Goal: Information Seeking & Learning: Check status

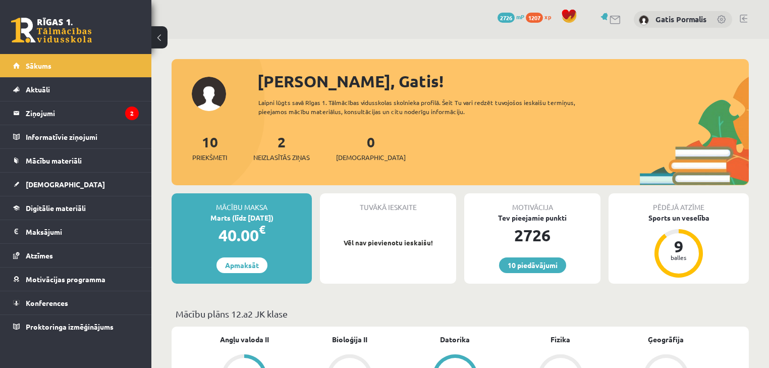
click at [143, 116] on li "Ziņojumi 2" at bounding box center [75, 113] width 151 height 24
click at [125, 116] on legend "Ziņojumi 2" at bounding box center [82, 112] width 113 height 23
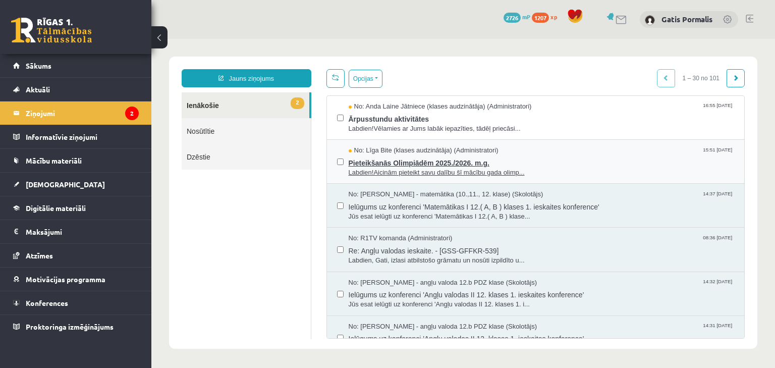
click at [393, 155] on span "Pieteikšanās Olimpiādēm 2025./2026. m.g." at bounding box center [542, 161] width 386 height 13
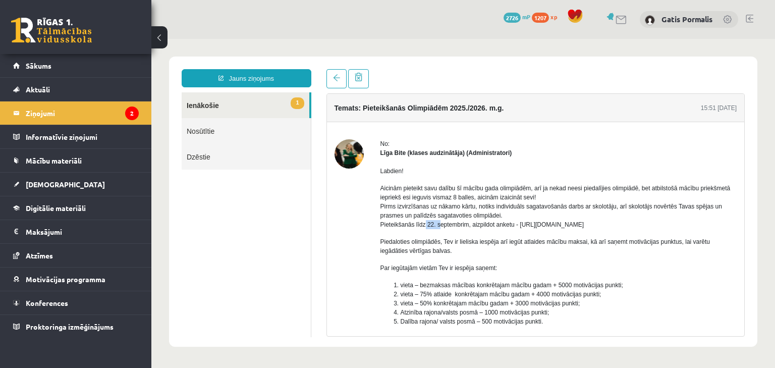
drag, startPoint x: 424, startPoint y: 224, endPoint x: 437, endPoint y: 224, distance: 13.1
click at [437, 224] on p "Aicinām pieteikt savu dalību šī mācību gada olimpiādēm, arī ja nekad neesi pied…" at bounding box center [558, 206] width 357 height 45
drag, startPoint x: 418, startPoint y: 285, endPoint x: 520, endPoint y: 287, distance: 101.9
click at [520, 287] on li "vieta – bezmaksas mācības konkrētajam mācību gadam + 5000 motivācijas punkti;" at bounding box center [569, 285] width 337 height 9
click at [500, 261] on div "Labdien! Aicinām pieteikt savu dalību šī mācību gada olimpiādēm, arī ja nekad n…" at bounding box center [558, 289] width 357 height 264
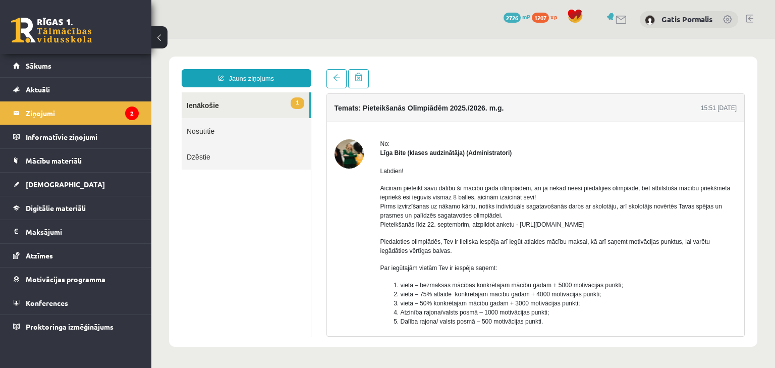
drag, startPoint x: 518, startPoint y: 225, endPoint x: 633, endPoint y: 220, distance: 114.7
click at [633, 220] on p "Aicinām pieteikt savu dalību šī mācību gada olimpiādēm, arī ja nekad neesi pied…" at bounding box center [558, 206] width 357 height 45
copy p "https://forms.gle/uvbsV5jHMTRw2rFV9"
click at [46, 114] on legend "Ziņojumi 2" at bounding box center [82, 112] width 113 height 23
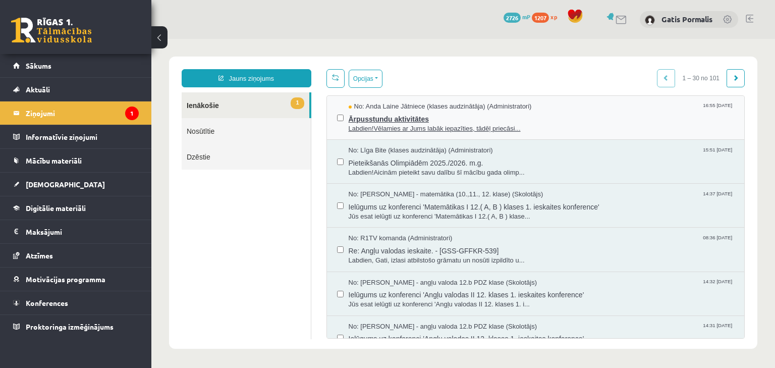
click at [412, 120] on span "Ārpusstundu aktivitātes" at bounding box center [542, 118] width 386 height 13
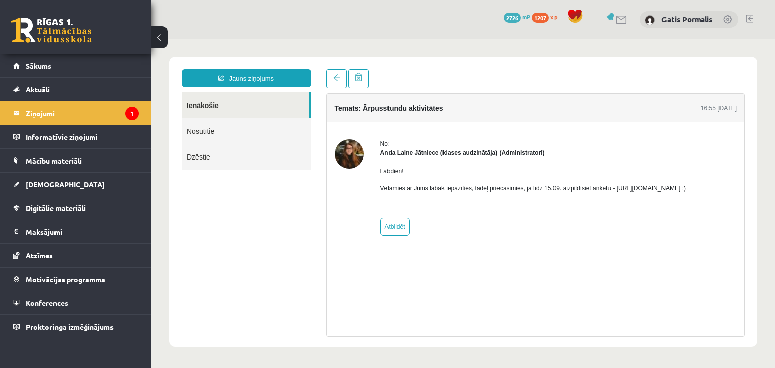
drag, startPoint x: 607, startPoint y: 188, endPoint x: 733, endPoint y: 183, distance: 126.3
click at [733, 183] on div "No: Anda Laine Jātniece (klases audzinātāja) (Administratori) Labdien! Vēlamies…" at bounding box center [536, 187] width 403 height 96
copy p "https://forms.gle/mVxkUEapGFxHM7hU7 :)"
click at [431, 159] on div "Labdien! Vēlamies ar Jums labāk iepazīties, tādēļ priecāsimies, ja līdz 15.09. …" at bounding box center [533, 183] width 306 height 52
drag, startPoint x: 610, startPoint y: 186, endPoint x: 719, endPoint y: 188, distance: 108.5
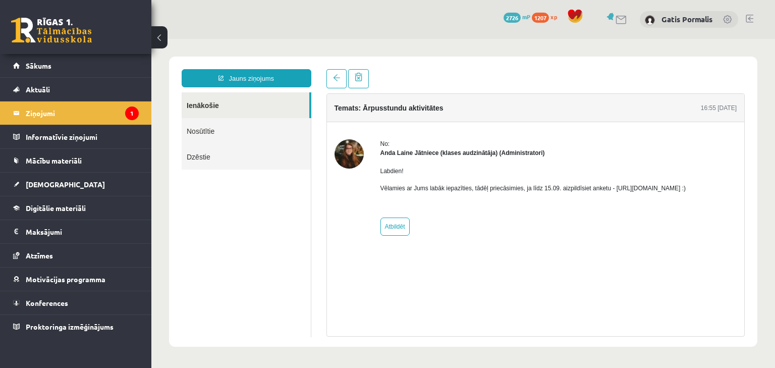
click at [686, 188] on p "Vēlamies ar Jums labāk iepazīties, tādēļ priecāsimies, ja līdz 15.09. aizpildīs…" at bounding box center [533, 188] width 306 height 9
copy p "https://forms.gle/mVxkUEapGFxHM7hU7"
click at [88, 65] on link "Sākums" at bounding box center [76, 65] width 126 height 23
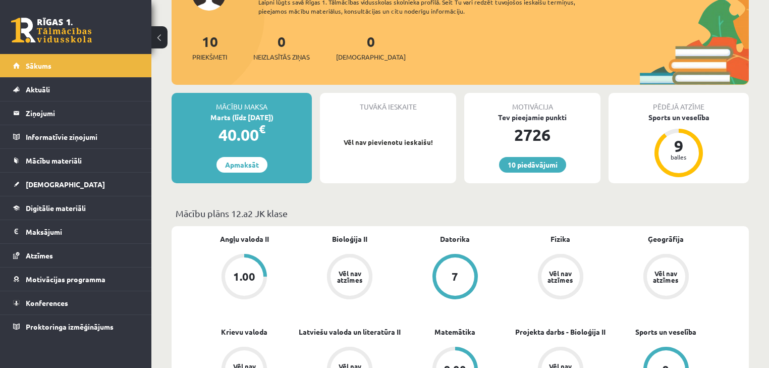
scroll to position [161, 0]
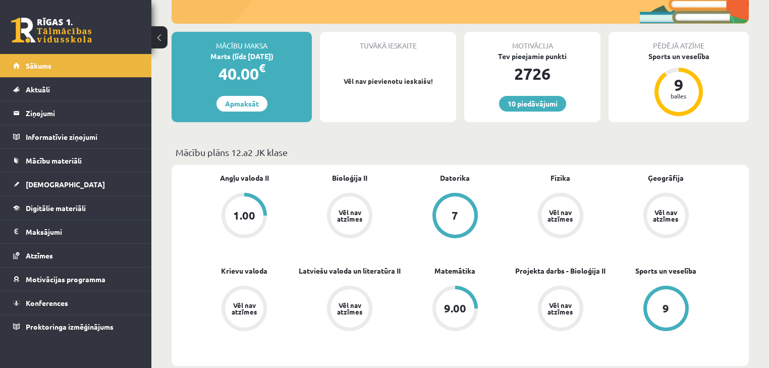
click at [243, 210] on div "1.00" at bounding box center [244, 215] width 22 height 11
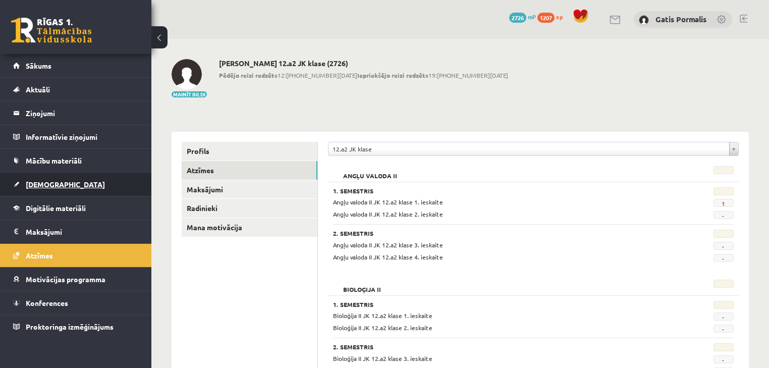
click at [67, 188] on link "[DEMOGRAPHIC_DATA]" at bounding box center [76, 184] width 126 height 23
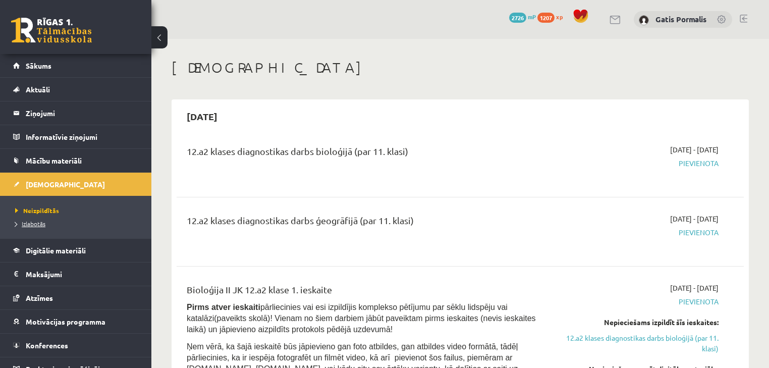
click at [42, 221] on span "Izlabotās" at bounding box center [30, 224] width 30 height 8
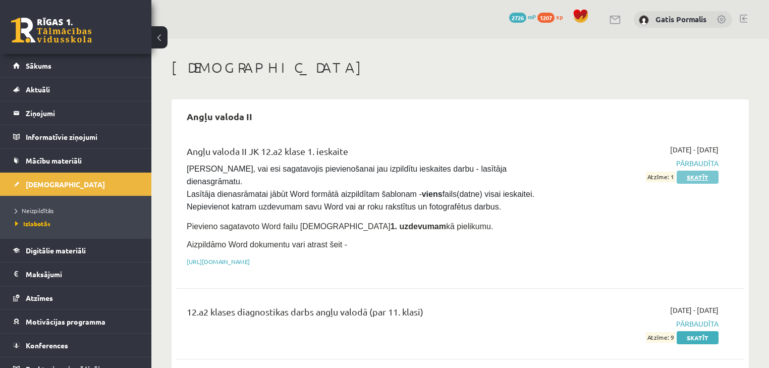
click at [681, 179] on link "Skatīt" at bounding box center [698, 177] width 42 height 13
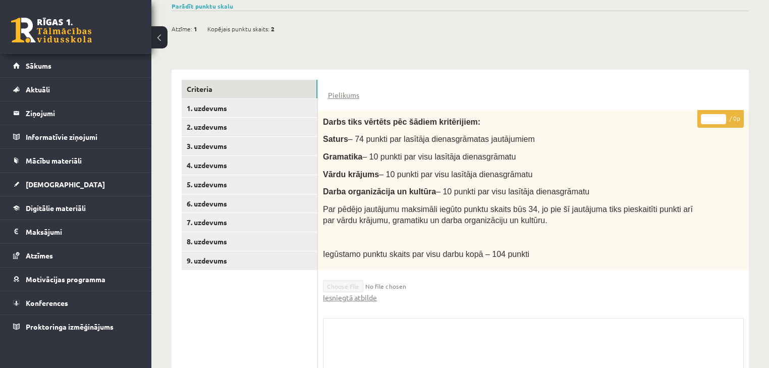
scroll to position [242, 0]
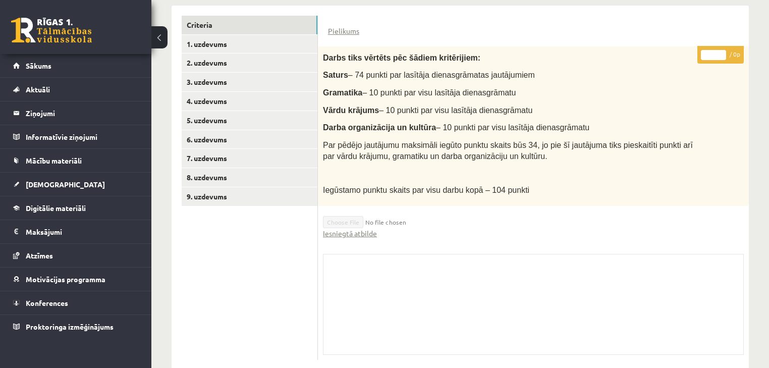
click at [265, 204] on ul "Criteria 1. uzdevums 2. uzdevums 3. uzdevums 4. uzdevums 5. uzdevums 6. uzdevum…" at bounding box center [250, 188] width 136 height 344
click at [266, 198] on link "9. uzdevums" at bounding box center [250, 196] width 136 height 19
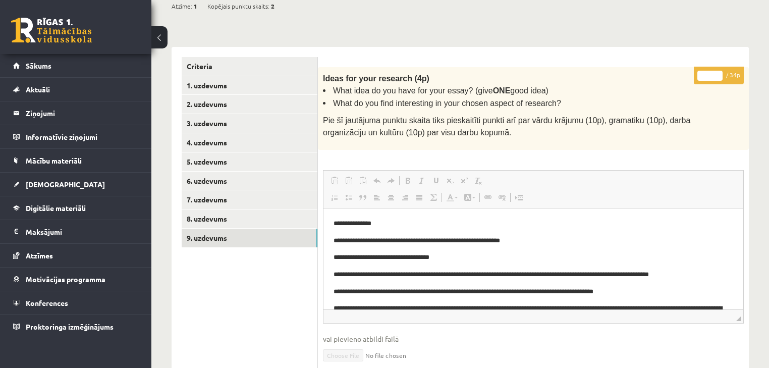
scroll to position [0, 0]
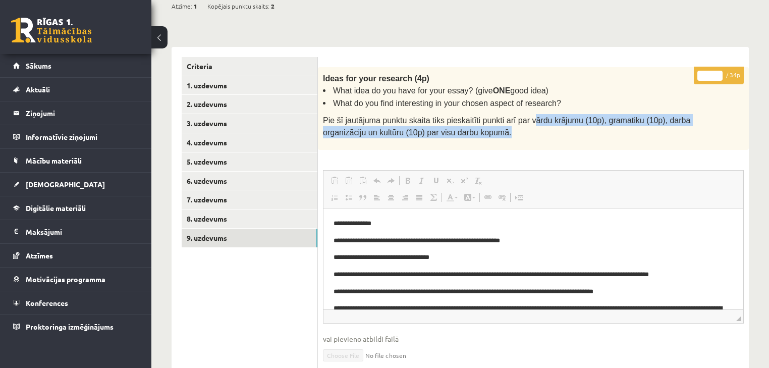
drag, startPoint x: 519, startPoint y: 115, endPoint x: 511, endPoint y: 132, distance: 18.8
click at [511, 132] on div "Ideas for your research (4p) What idea do you have for your essay? (give ONE go…" at bounding box center [533, 108] width 431 height 83
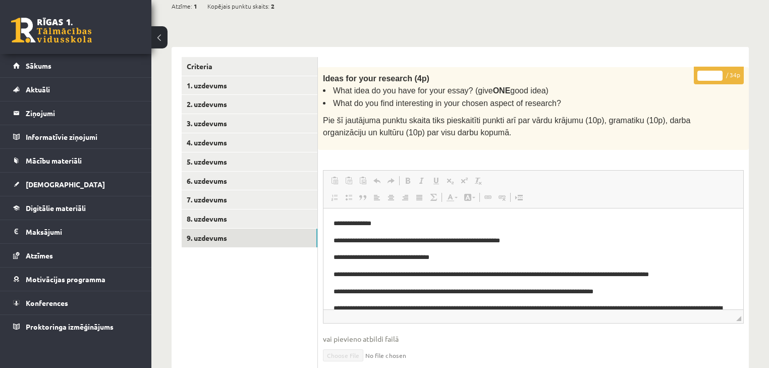
click at [492, 149] on div "* / 34p Ideas for your research (4p) What idea do you have for your essay? (giv…" at bounding box center [533, 335] width 431 height 536
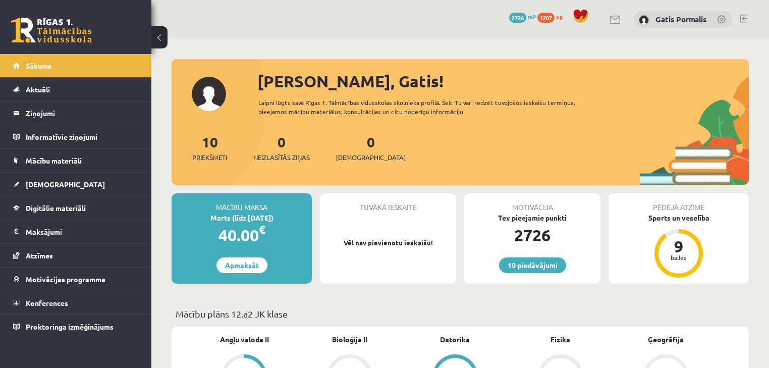
scroll to position [242, 0]
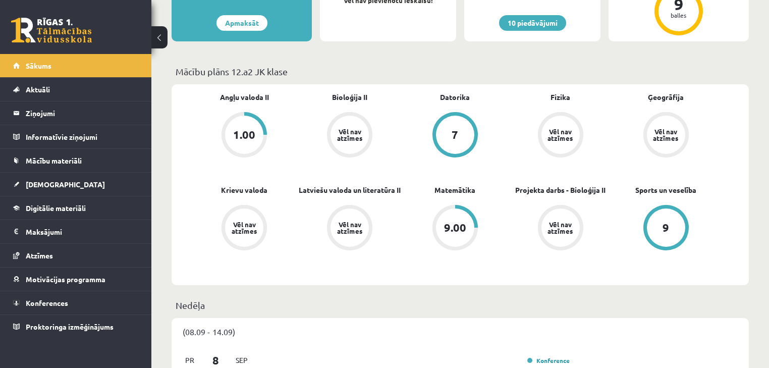
click at [238, 129] on div "1.00" at bounding box center [244, 134] width 22 height 11
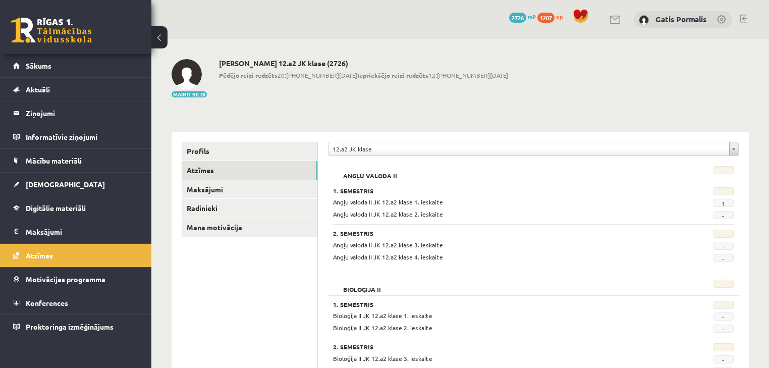
scroll to position [81, 0]
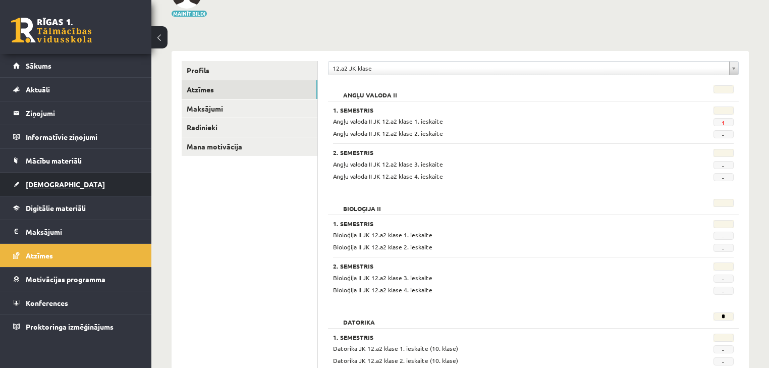
click at [73, 190] on link "[DEMOGRAPHIC_DATA]" at bounding box center [76, 184] width 126 height 23
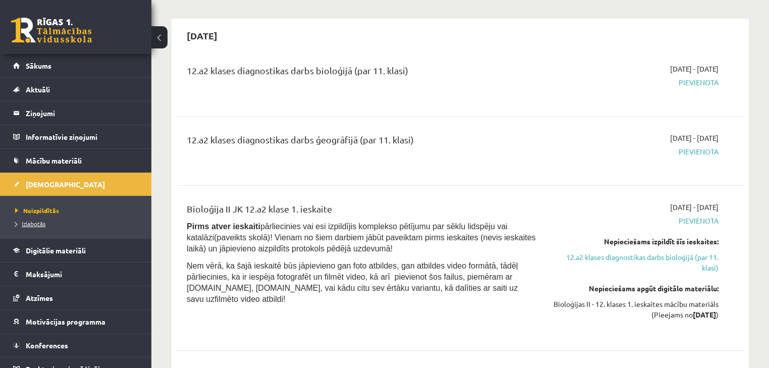
click at [42, 221] on span "Izlabotās" at bounding box center [30, 224] width 30 height 8
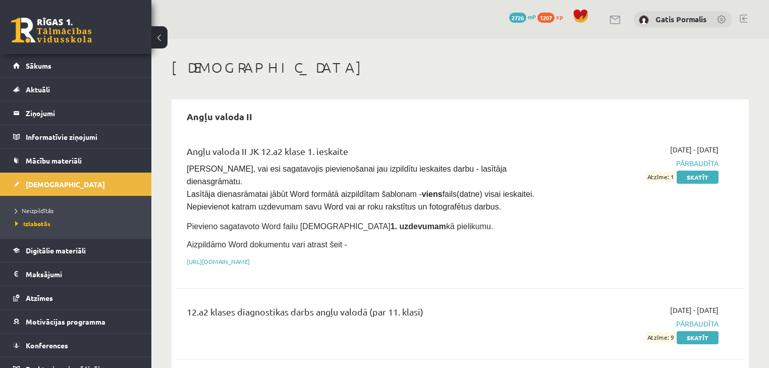
drag, startPoint x: 702, startPoint y: 150, endPoint x: 717, endPoint y: 152, distance: 14.4
click at [717, 152] on span "[DATE] - [DATE]" at bounding box center [694, 149] width 48 height 11
